Goal: Transaction & Acquisition: Obtain resource

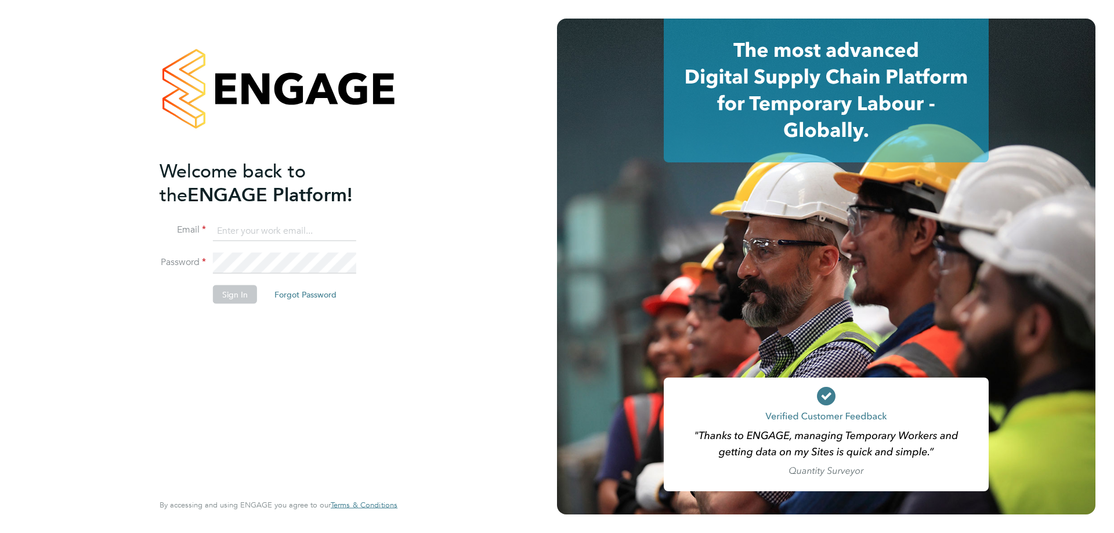
type input "derbyshirehealthcare@txmgroup.com"
click at [236, 298] on button "Sign In" at bounding box center [235, 294] width 44 height 19
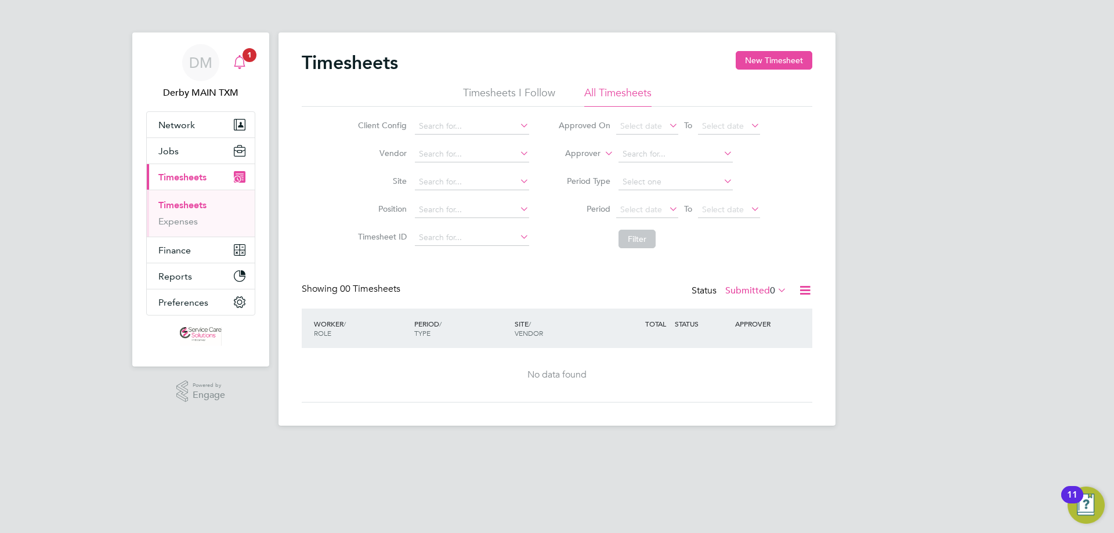
click at [247, 68] on div "Main navigation" at bounding box center [239, 62] width 23 height 23
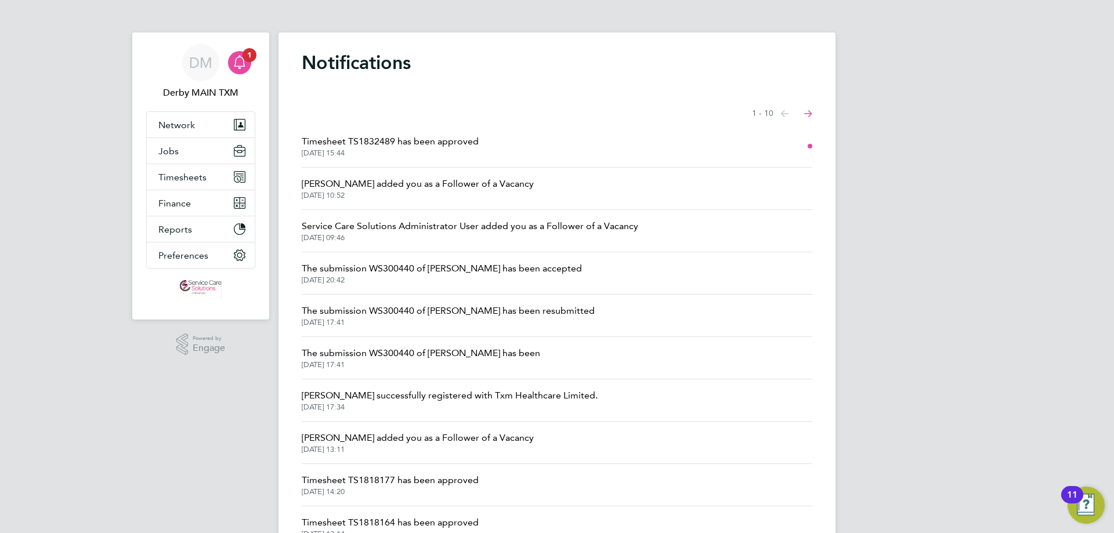
click at [496, 138] on li "Timesheet TS1832489 has been approved [DATE] 15:44" at bounding box center [557, 146] width 510 height 42
click at [473, 142] on span "Timesheet TS1832489 has been approved" at bounding box center [390, 142] width 177 height 14
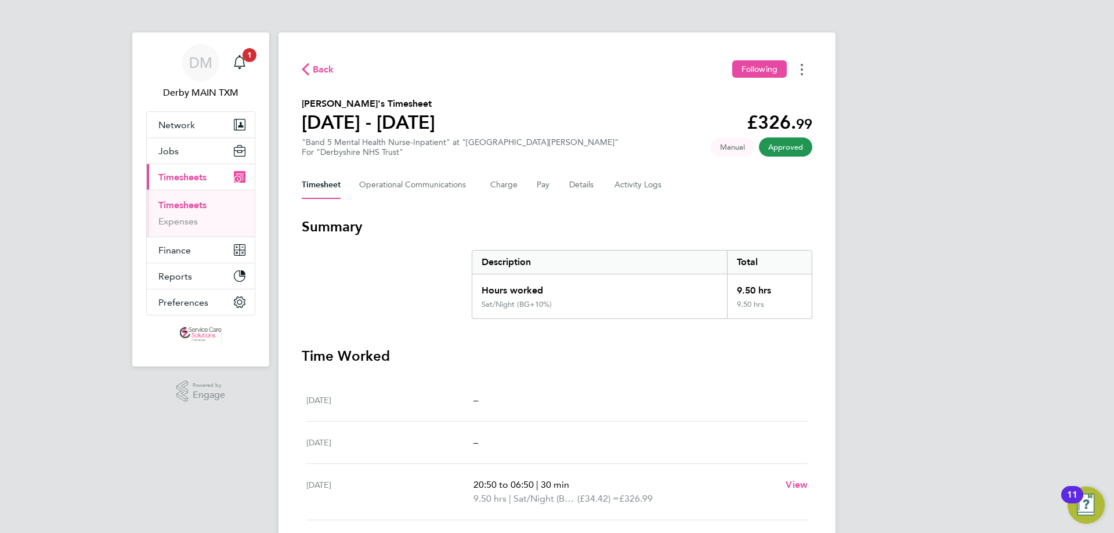
click at [804, 73] on button "Timesheets Menu" at bounding box center [801, 69] width 21 height 18
click at [755, 97] on link "Download timesheet" at bounding box center [742, 95] width 139 height 23
